Goal: Information Seeking & Learning: Learn about a topic

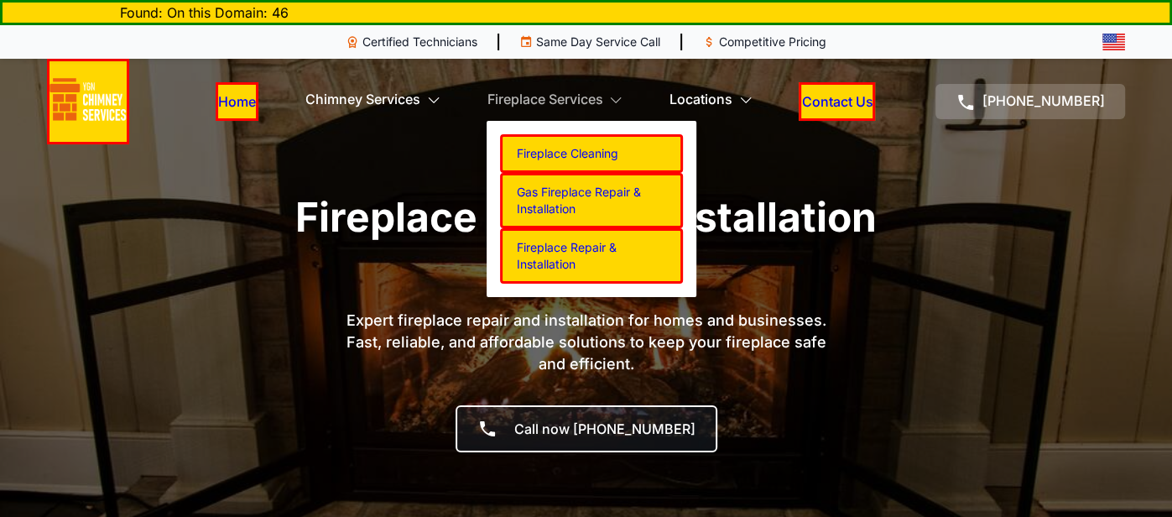
click at [566, 248] on link "Fireplace Repair & Installation" at bounding box center [591, 255] width 183 height 55
click at [567, 187] on link "Gas Fireplace Repair & Installation" at bounding box center [591, 200] width 183 height 55
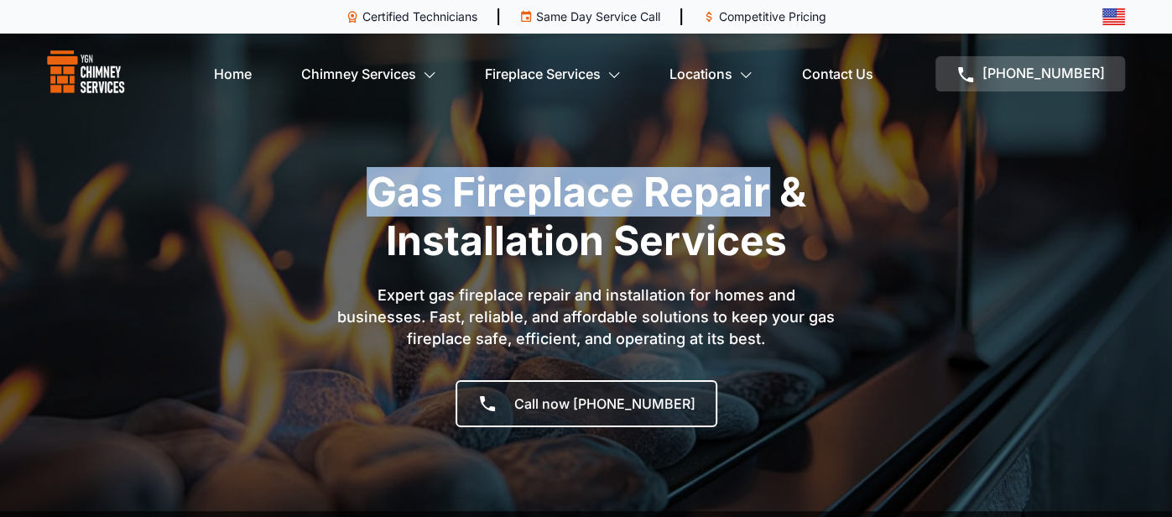
drag, startPoint x: 370, startPoint y: 189, endPoint x: 769, endPoint y: 205, distance: 398.9
click at [769, 205] on h1 "Gas Fireplace Repair & Installation Services" at bounding box center [586, 216] width 655 height 97
copy h1 "Gas Fireplace Repair"
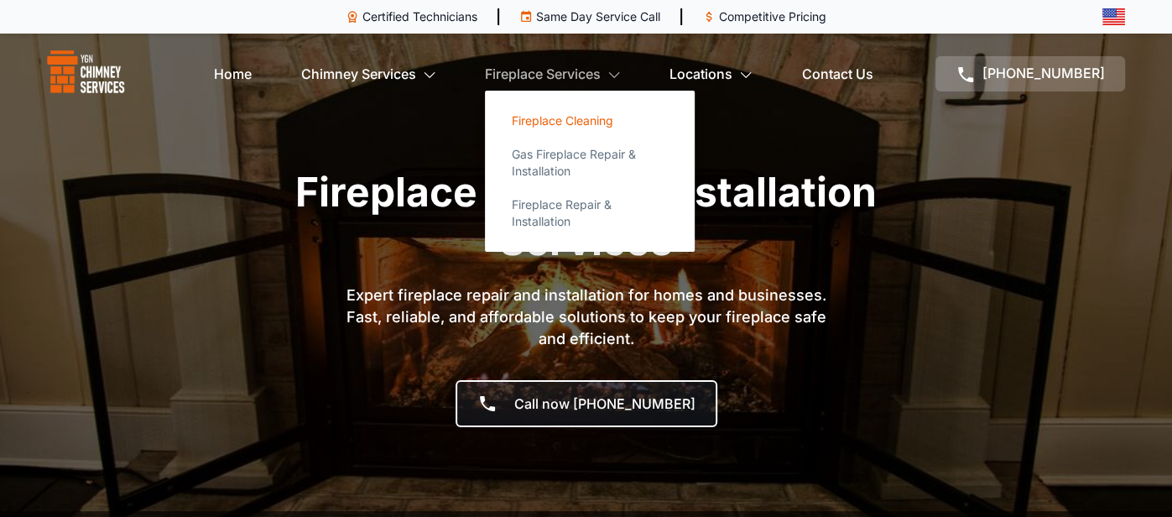
click at [557, 132] on link "Fireplace Cleaning" at bounding box center [589, 121] width 183 height 34
click at [560, 119] on link "Fireplace Cleaning" at bounding box center [589, 121] width 183 height 34
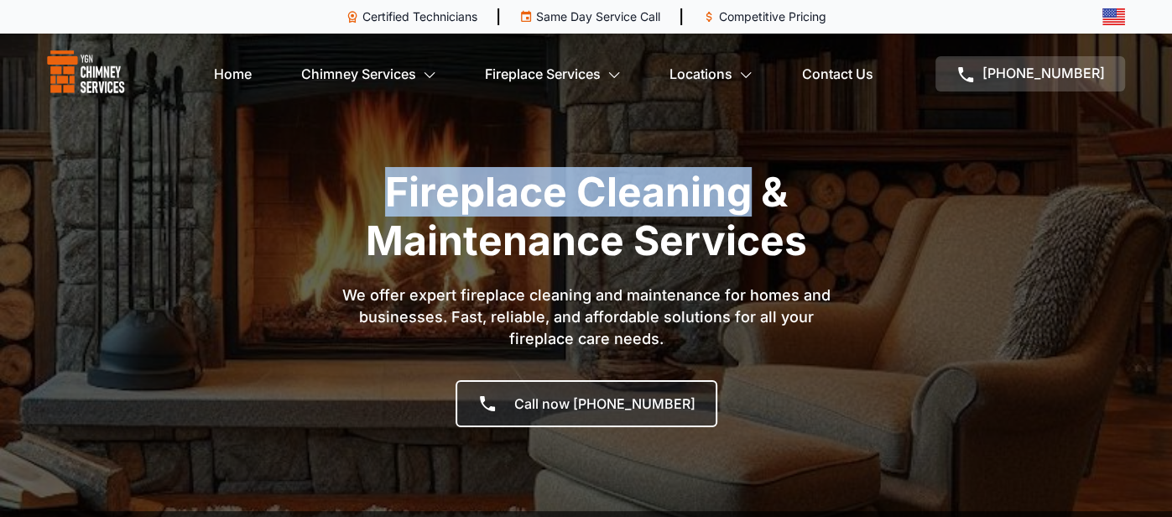
drag, startPoint x: 391, startPoint y: 185, endPoint x: 754, endPoint y: 164, distance: 363.1
click at [754, 164] on section "Fireplace Cleaning & Maintenance Services We offer expert fireplace cleaning an…" at bounding box center [586, 288] width 1172 height 577
copy h1 "Fireplace Cleaning"
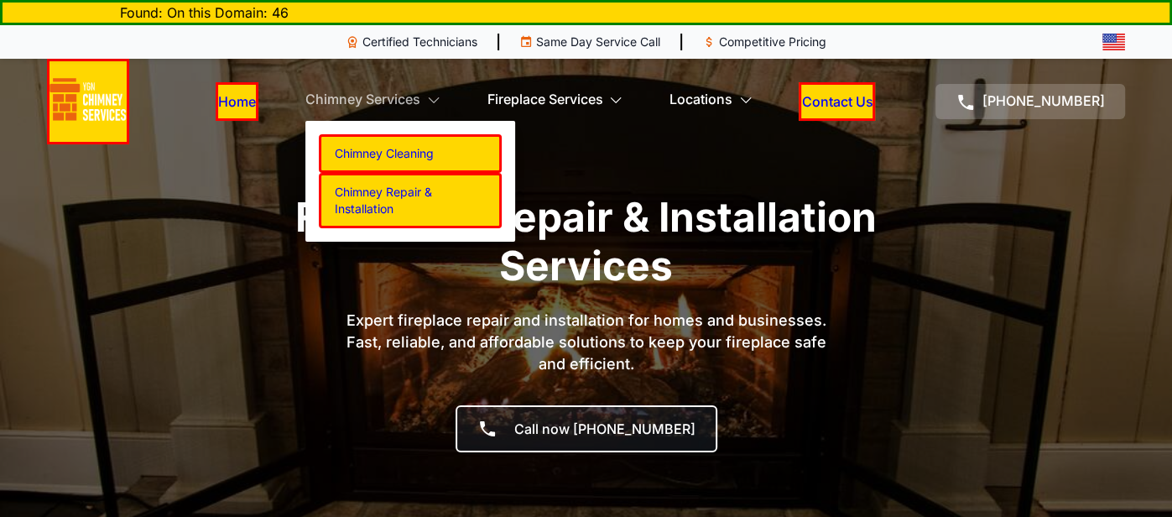
click at [391, 149] on link "Chimney Cleaning" at bounding box center [410, 153] width 183 height 39
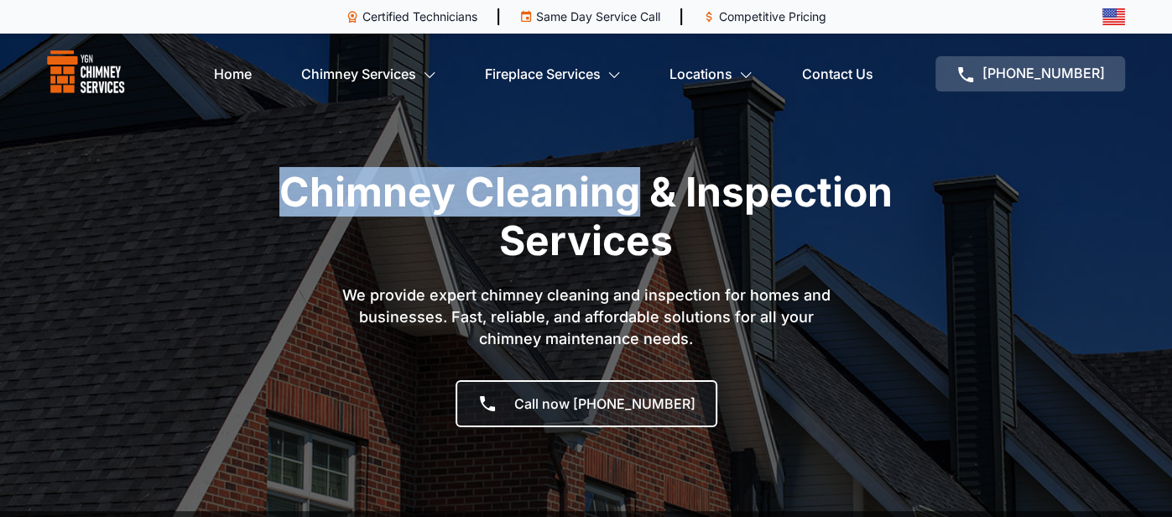
drag, startPoint x: 276, startPoint y: 183, endPoint x: 644, endPoint y: 175, distance: 367.7
click at [644, 175] on h1 "Chimney Cleaning & Inspection Services" at bounding box center [586, 216] width 655 height 97
copy h1 "Chimney Cleaning"
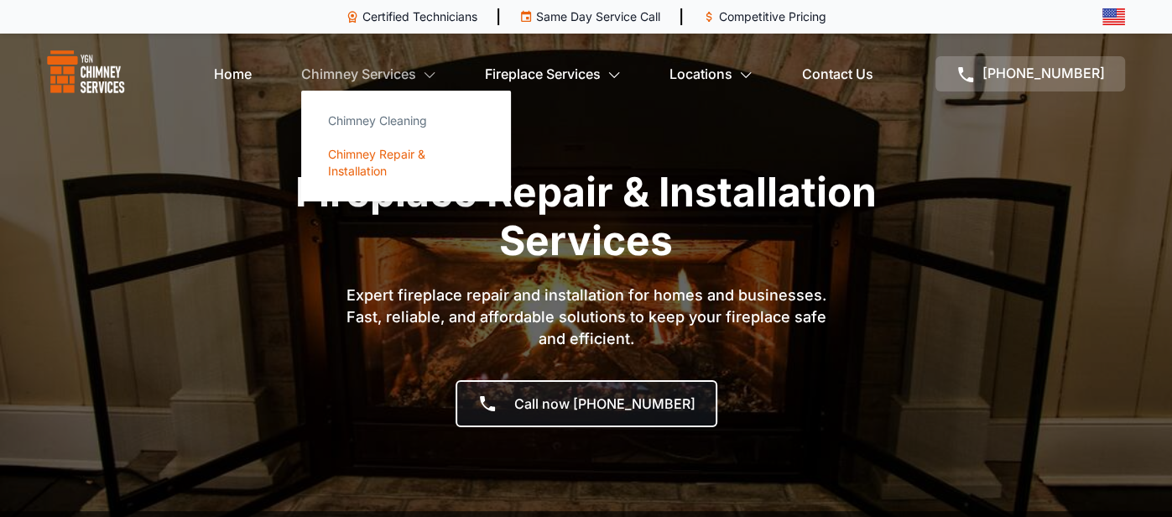
click at [353, 156] on link "Chimney Repair & Installation" at bounding box center [406, 163] width 183 height 50
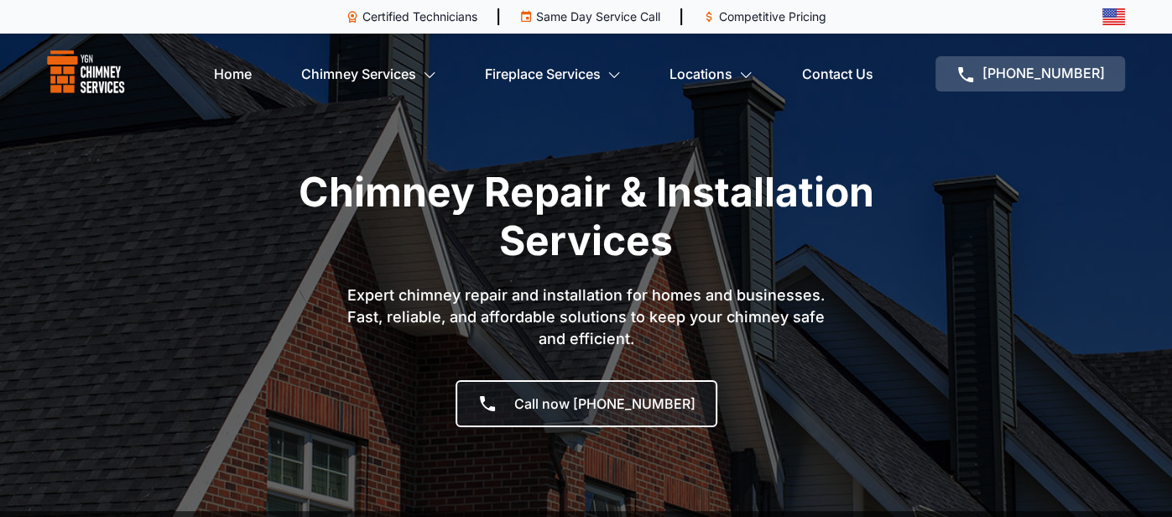
drag, startPoint x: 285, startPoint y: 178, endPoint x: 299, endPoint y: 182, distance: 14.1
click at [299, 182] on h1 "Chimney Repair & Installation Services" at bounding box center [586, 216] width 655 height 97
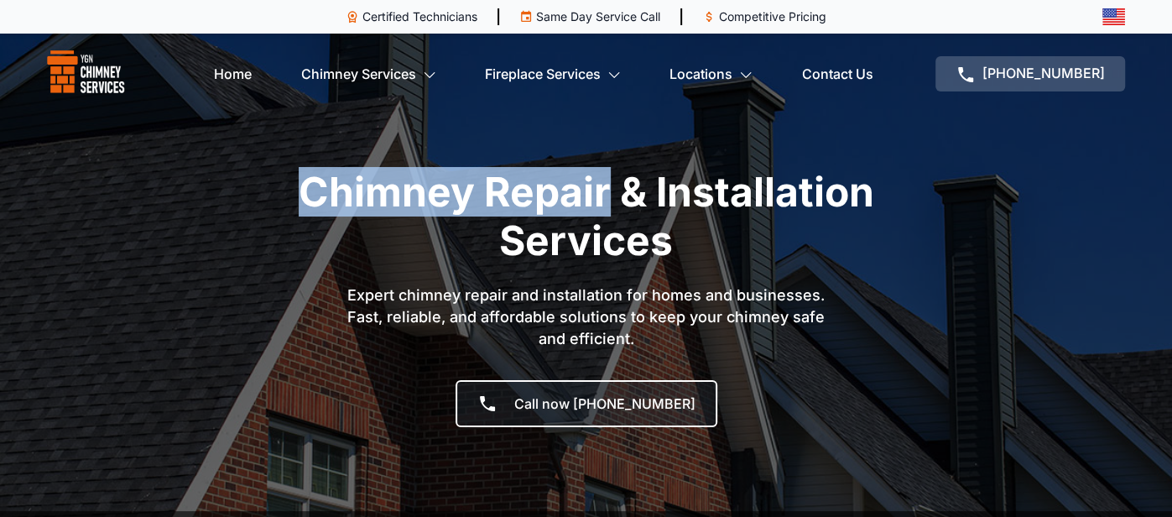
drag, startPoint x: 289, startPoint y: 184, endPoint x: 607, endPoint y: 191, distance: 318.1
click at [607, 191] on h1 "Chimney Repair & Installation Services" at bounding box center [586, 216] width 655 height 97
copy h1 "Chimney Repair"
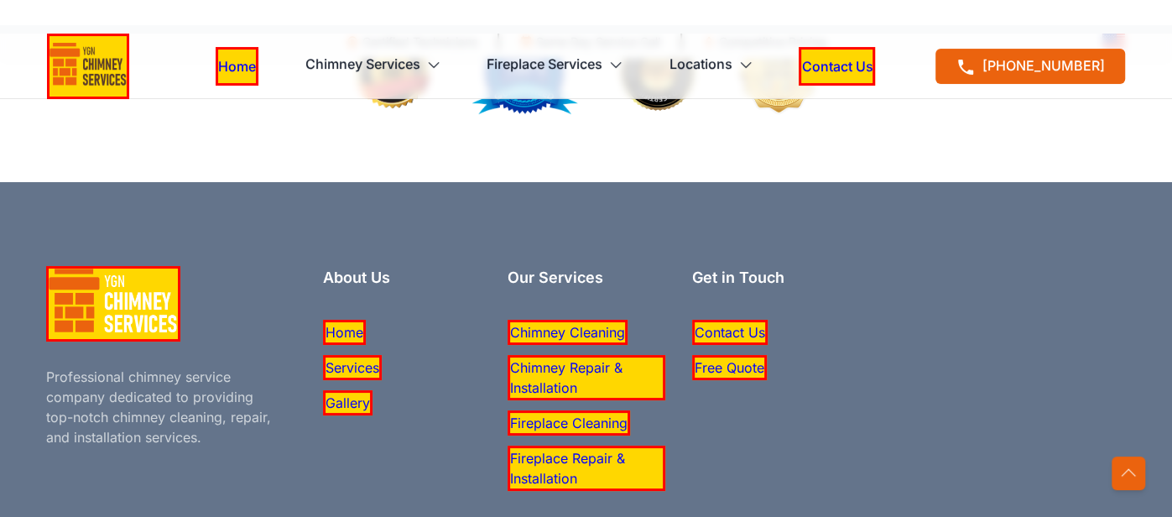
scroll to position [5412, 0]
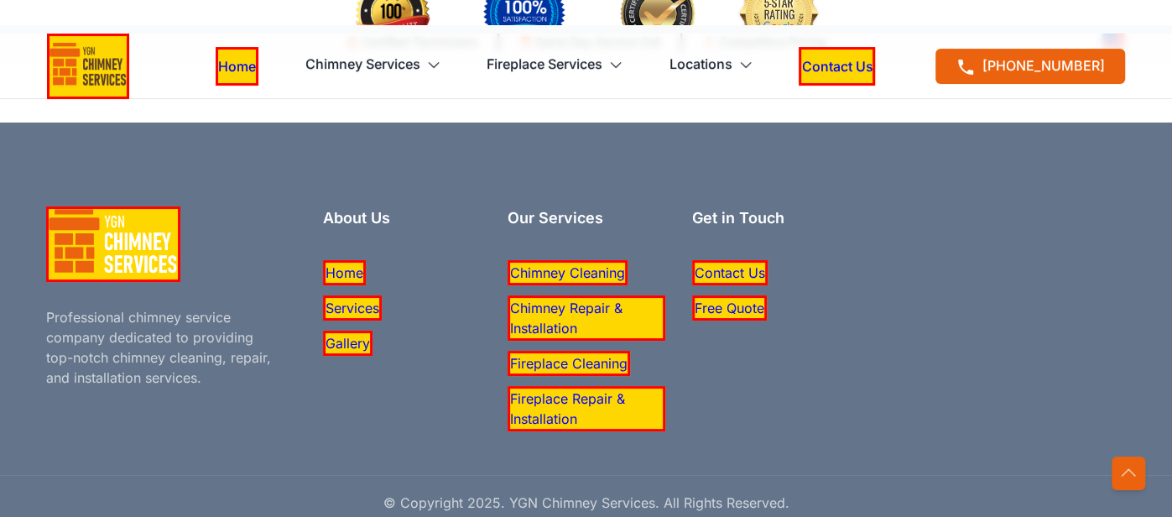
click at [344, 304] on link "Services" at bounding box center [352, 307] width 59 height 25
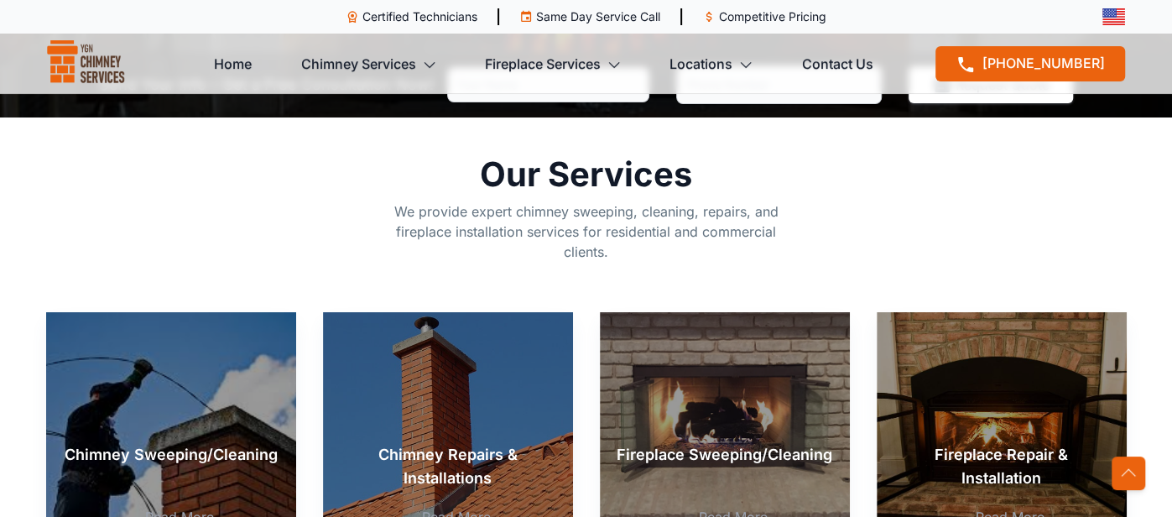
scroll to position [446, 0]
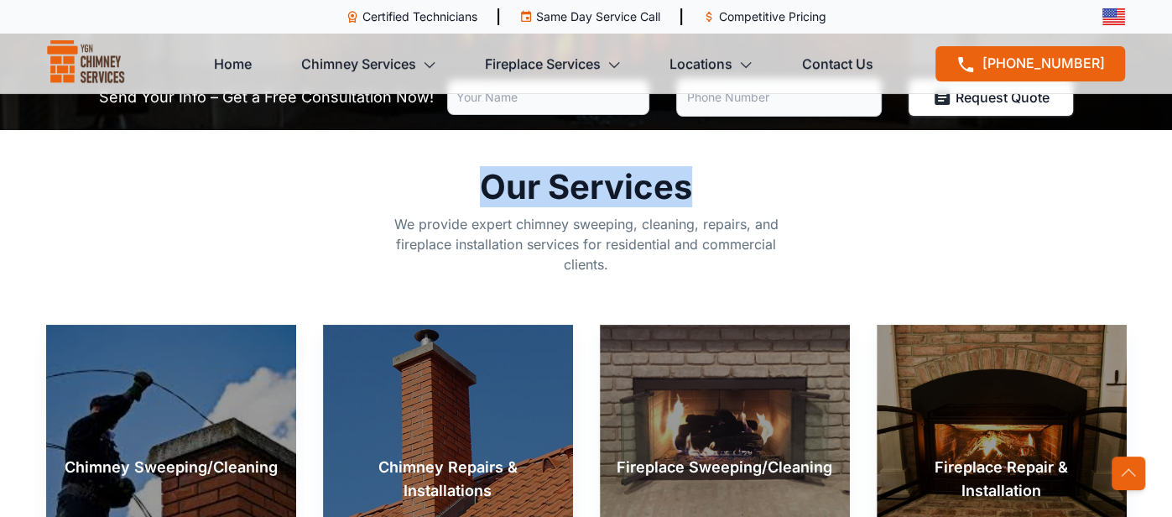
drag, startPoint x: 501, startPoint y: 178, endPoint x: 707, endPoint y: 168, distance: 205.8
click at [707, 170] on h2 "Our Services" at bounding box center [586, 187] width 407 height 34
copy h2 "Our Services"
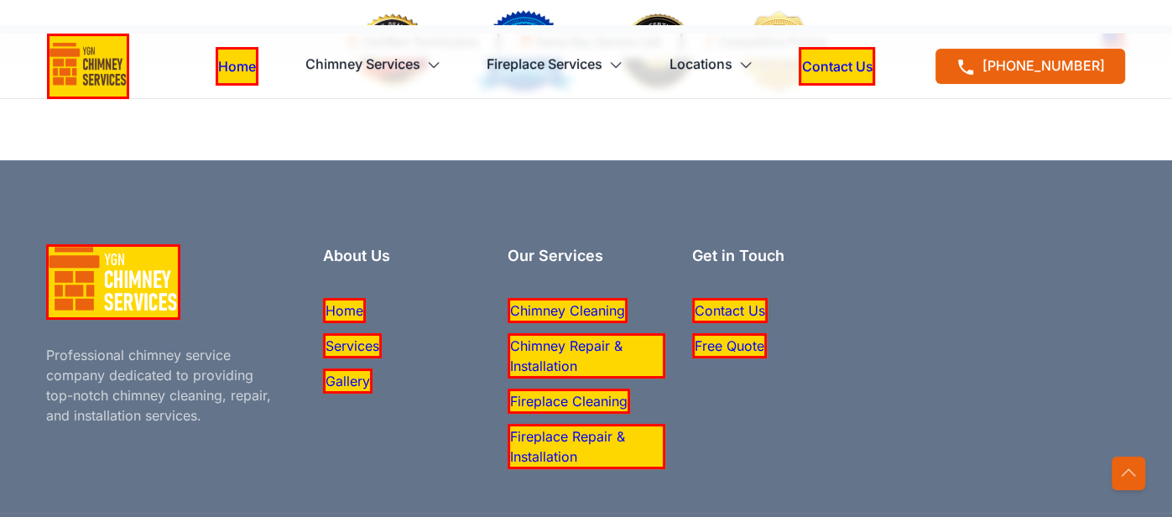
scroll to position [5398, 0]
